Goal: Transaction & Acquisition: Subscribe to service/newsletter

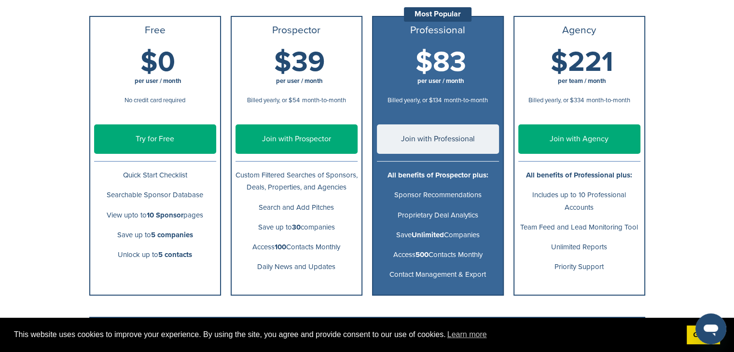
scroll to position [153, 0]
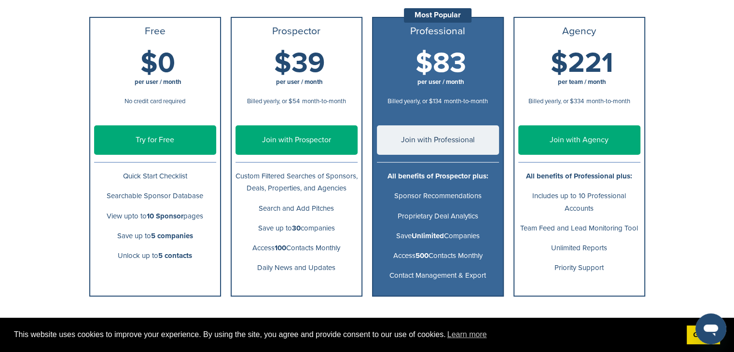
click at [444, 57] on span "$83" at bounding box center [440, 63] width 51 height 34
copy h1 "$83"
drag, startPoint x: 251, startPoint y: 180, endPoint x: 281, endPoint y: 199, distance: 35.8
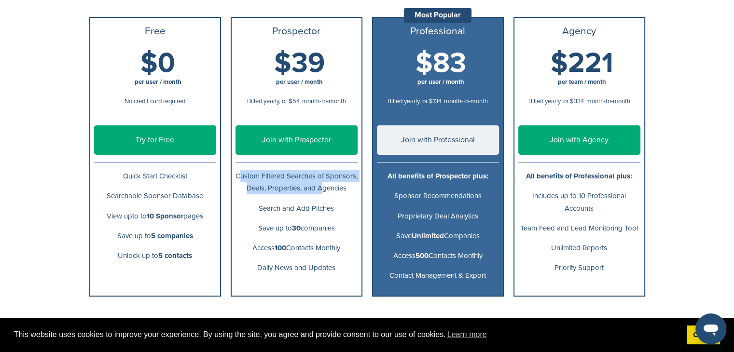
click at [281, 194] on p "Custom Filtered Searches of Sponsors, Deals, Properties, and Agencies" at bounding box center [296, 182] width 122 height 24
click at [293, 214] on p "Search and Add Pitches" at bounding box center [296, 209] width 122 height 12
click at [440, 58] on span "$83" at bounding box center [440, 63] width 51 height 34
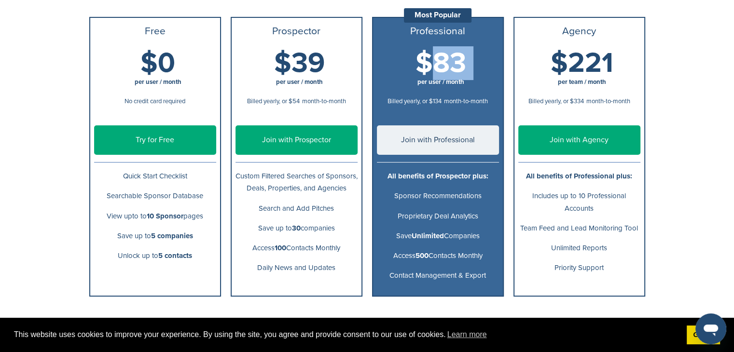
click at [440, 58] on span "$83" at bounding box center [440, 63] width 51 height 34
copy h1 "$83"
click at [715, 127] on div "SponsorPitch How It Works Pitch Board Success Stories Pricing Help Center Sign …" at bounding box center [367, 229] width 734 height 765
